Goal: Information Seeking & Learning: Learn about a topic

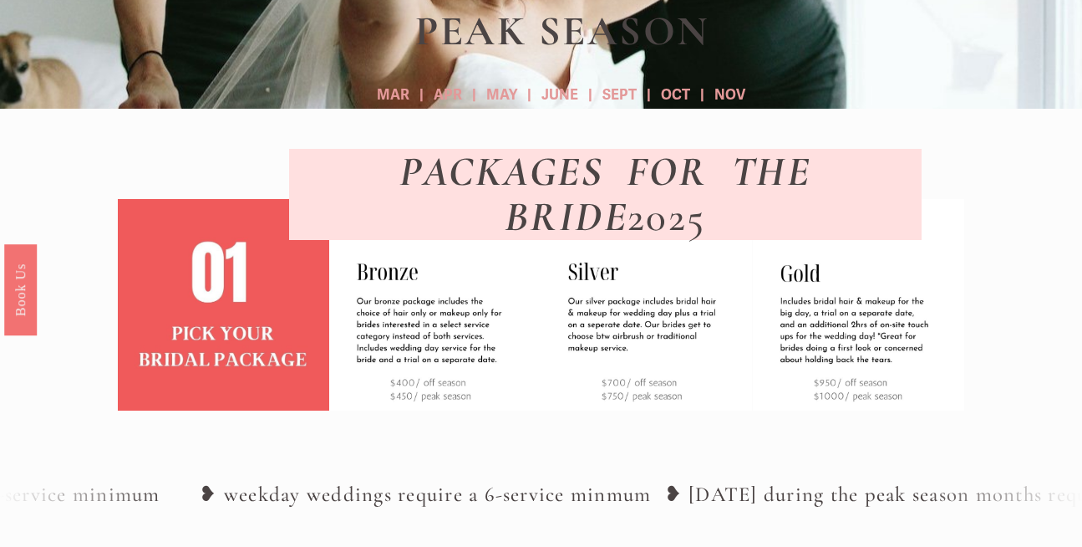
scroll to position [352, 0]
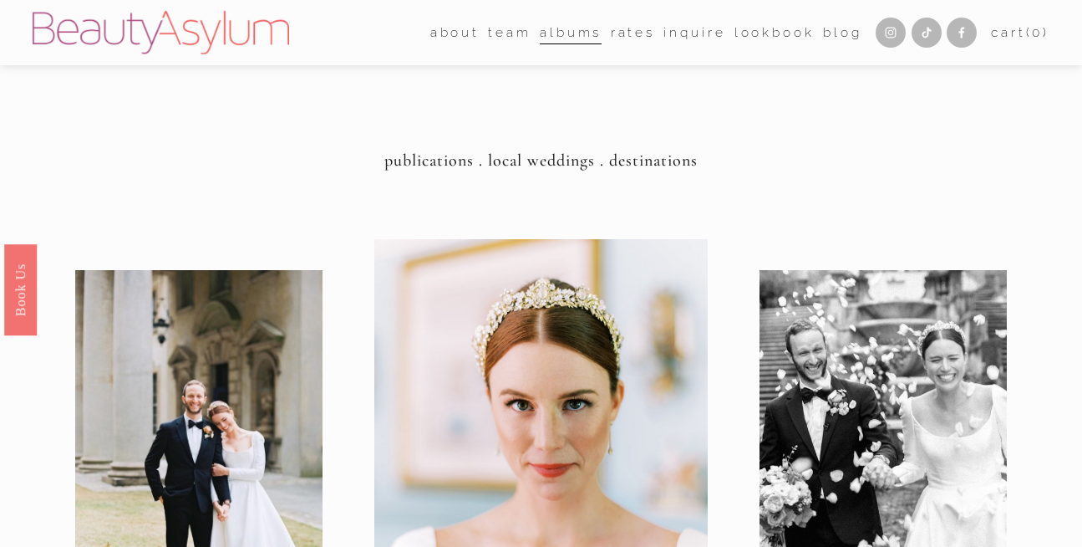
click at [622, 36] on link "Rates" at bounding box center [633, 33] width 44 height 26
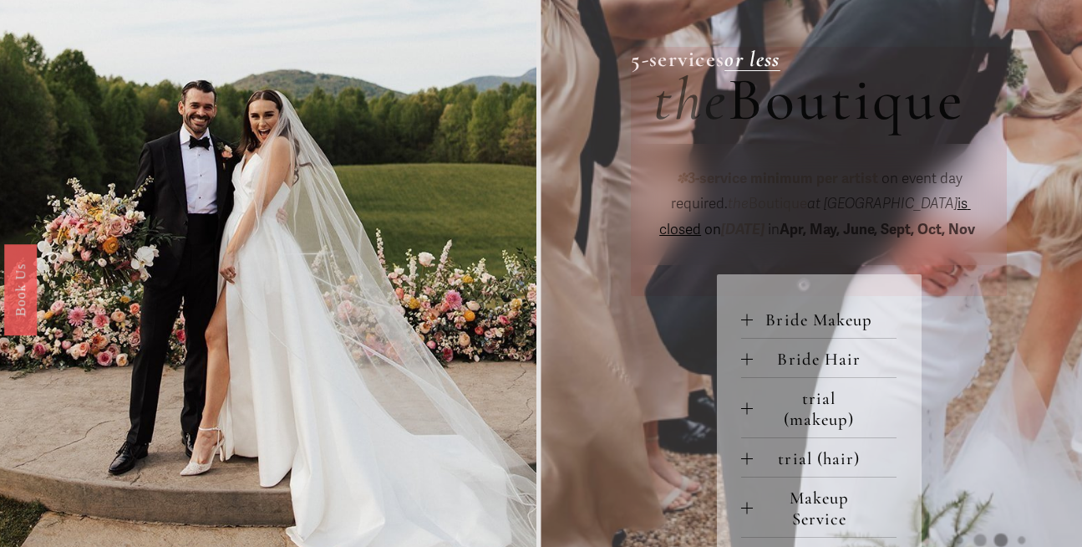
scroll to position [539, 0]
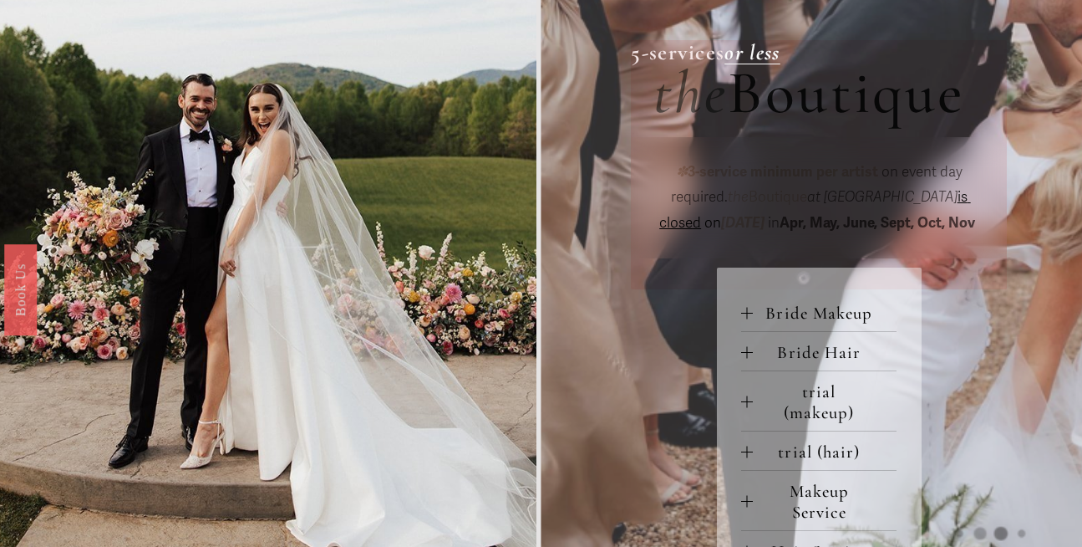
click at [745, 496] on div at bounding box center [747, 502] width 12 height 12
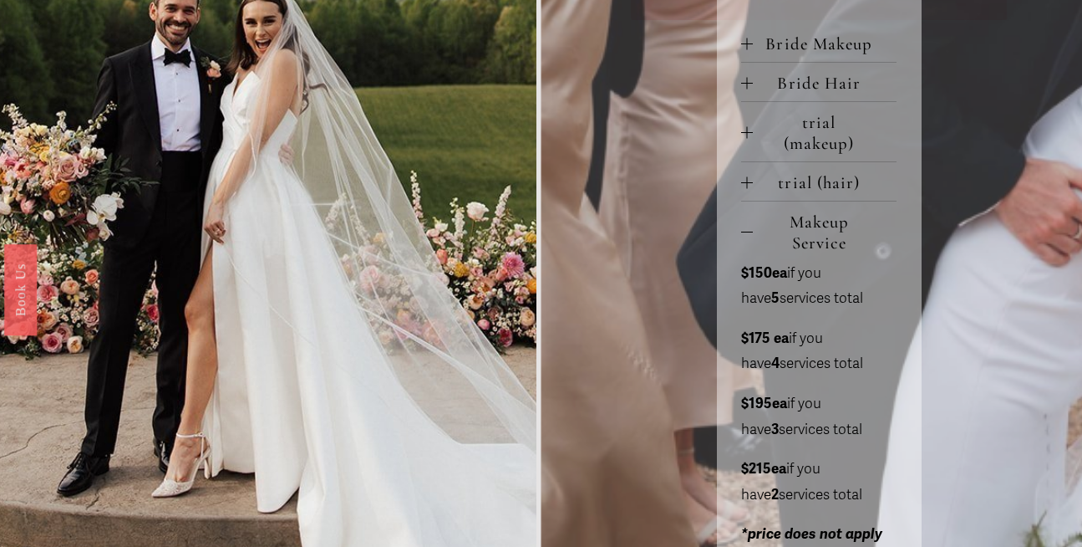
scroll to position [809, 0]
